Goal: Transaction & Acquisition: Purchase product/service

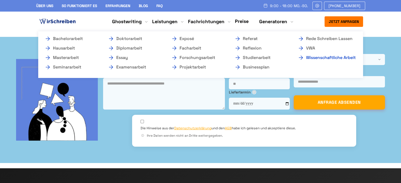
click at [324, 58] on link "Wissenschaftliche Arbeit" at bounding box center [323, 58] width 53 height 6
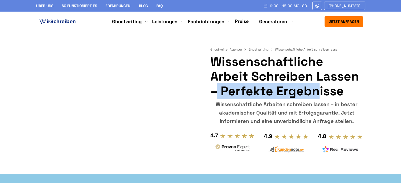
drag, startPoint x: 310, startPoint y: 77, endPoint x: 212, endPoint y: 81, distance: 98.1
click at [212, 81] on h1 "Wissenschaftliche Arbeit schreiben lassen – perfekte Ergebnisse" at bounding box center [286, 76] width 153 height 44
copy h1 "Arbeit schreiben"
drag, startPoint x: 353, startPoint y: 77, endPoint x: 210, endPoint y: 80, distance: 142.8
click at [210, 80] on h1 "Wissenschaftliche Arbeit schreiben lassen – perfekte Ergebnisse" at bounding box center [286, 76] width 153 height 44
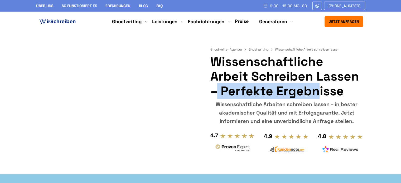
copy h1 "Arbeit schreiben lassen"
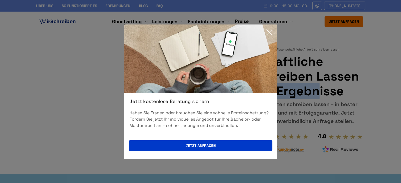
click at [268, 32] on icon at bounding box center [269, 32] width 11 height 11
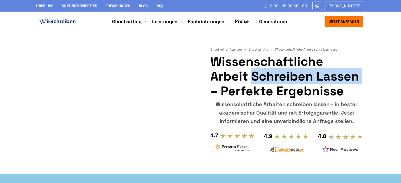
drag, startPoint x: 322, startPoint y: 61, endPoint x: 207, endPoint y: 61, distance: 115.1
click at [207, 61] on div "Ghostwriter Agentur Ghostwriting Wissenschaftliche Arbeit schreiben lassen Wiss…" at bounding box center [200, 95] width 337 height 127
copy h1 "Wissenschaftliche"
drag, startPoint x: 358, startPoint y: 76, endPoint x: 215, endPoint y: 60, distance: 143.2
click at [215, 60] on h1 "Wissenschaftliche Arbeit schreiben lassen – perfekte Ergebnisse" at bounding box center [286, 76] width 153 height 44
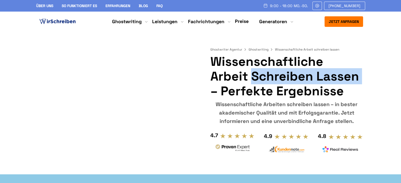
copy h1 "Wissenschaftliche Arbeit schreiben lassen"
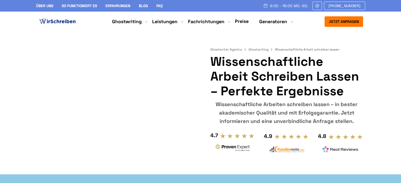
click at [36, 79] on div at bounding box center [116, 95] width 168 height 127
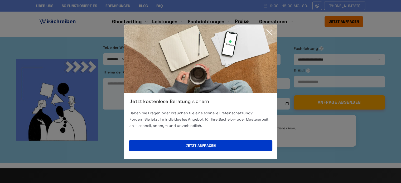
click at [268, 35] on icon at bounding box center [269, 32] width 11 height 11
